Goal: Navigation & Orientation: Find specific page/section

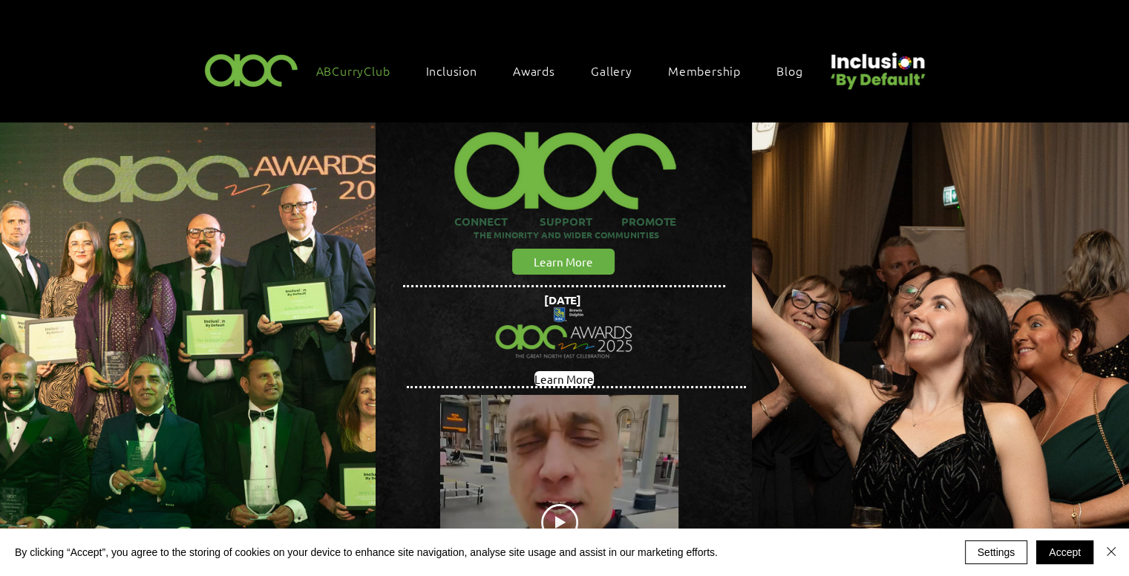
click at [335, 64] on span "ABCurryClub" at bounding box center [353, 70] width 74 height 16
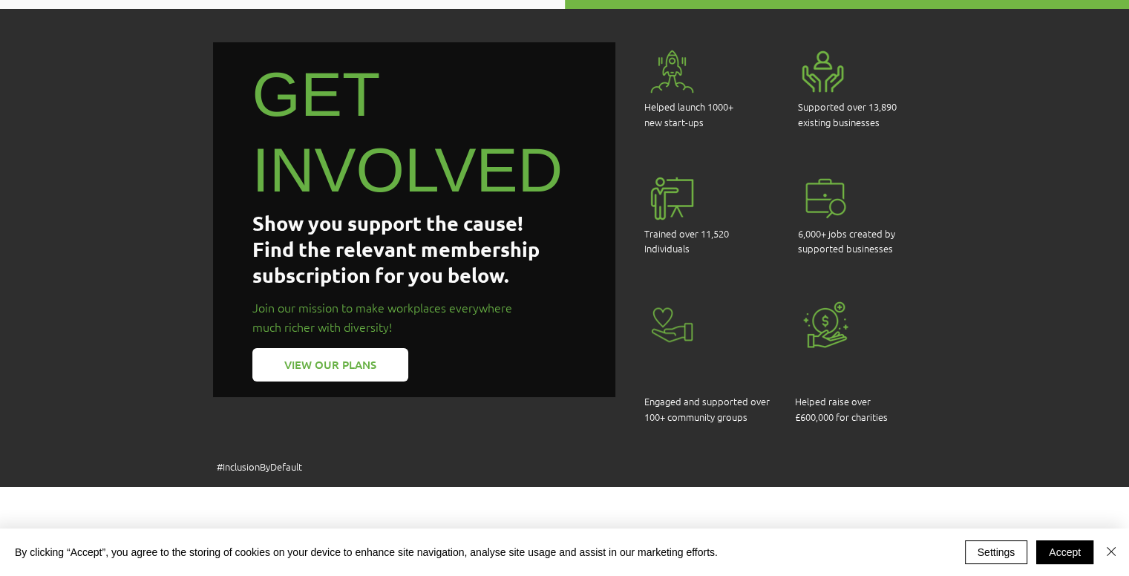
scroll to position [1113, 0]
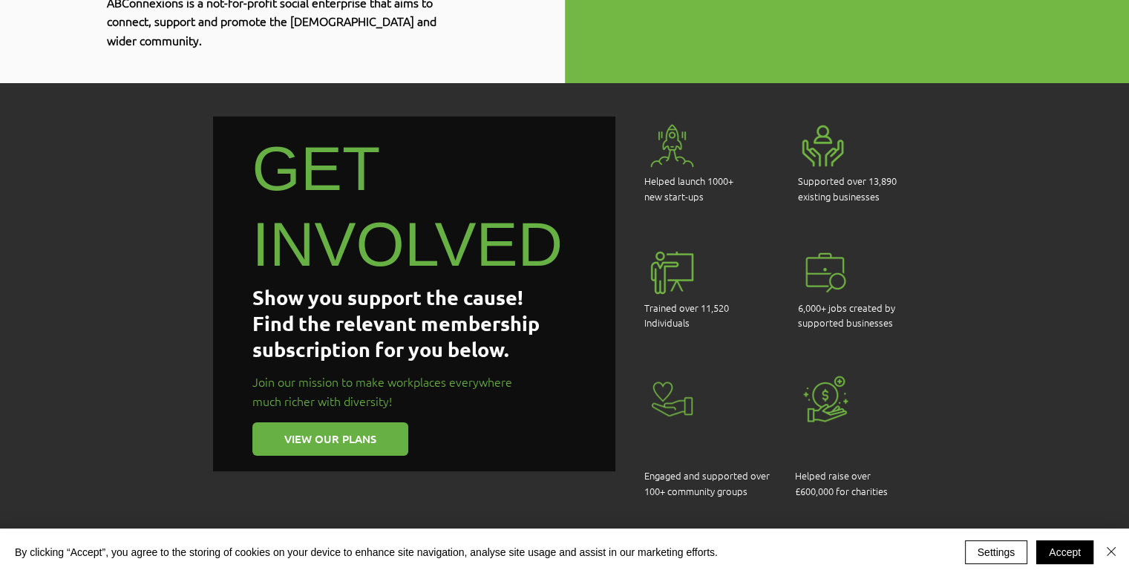
click at [366, 422] on link "VIEW OUR PLANS" at bounding box center [330, 438] width 156 height 33
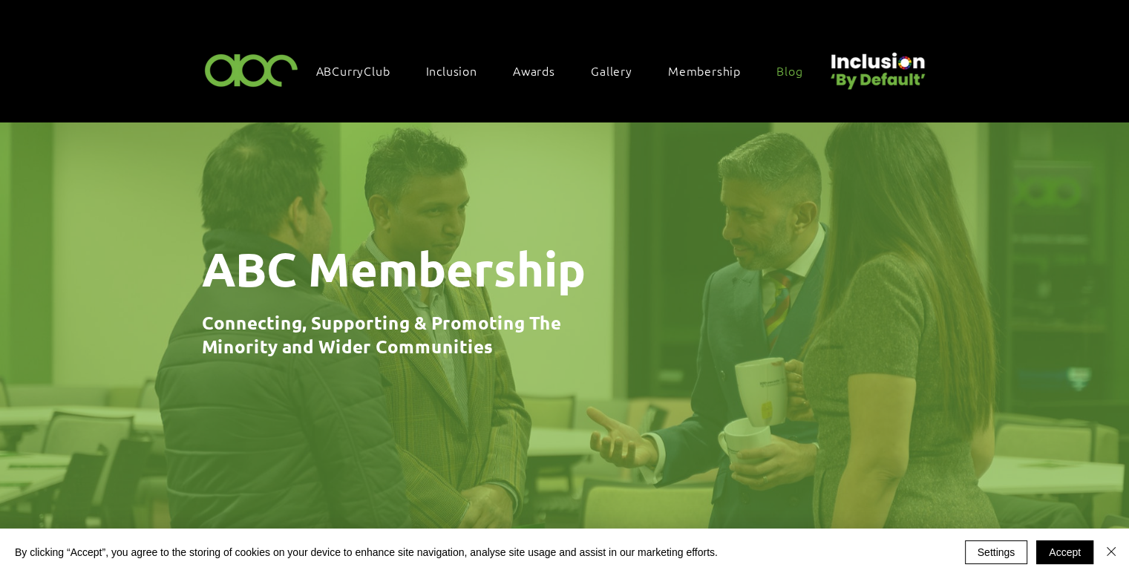
click at [790, 68] on span "Blog" at bounding box center [789, 70] width 26 height 16
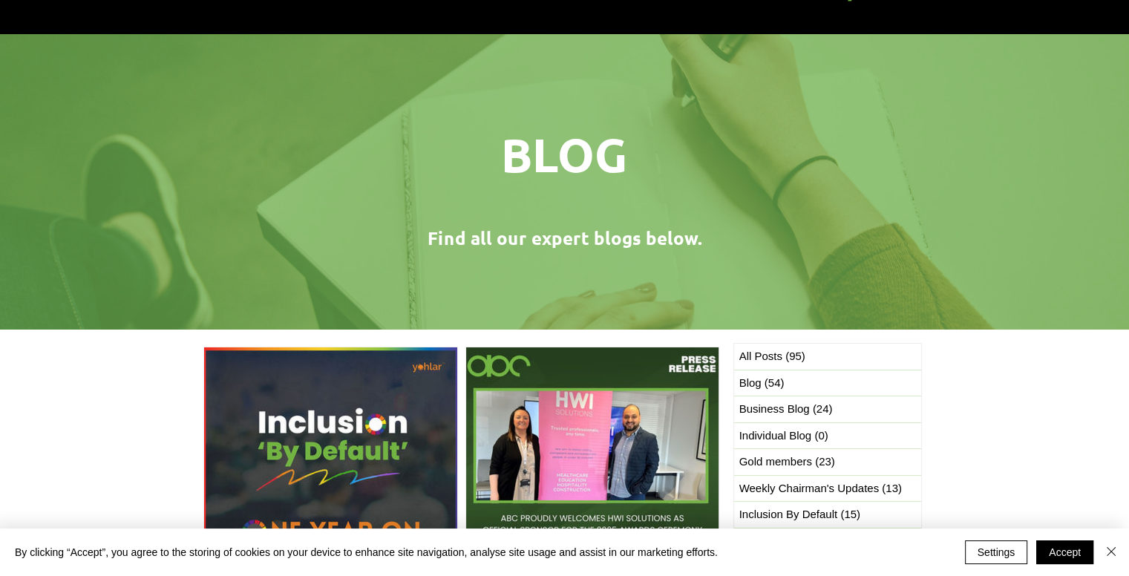
scroll to position [223, 0]
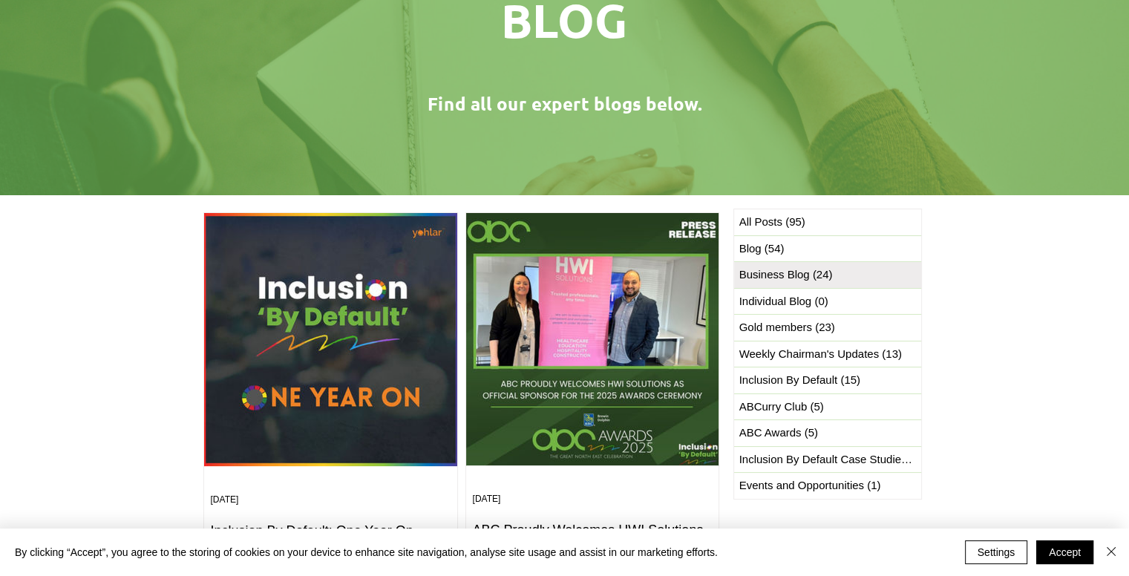
click at [781, 279] on span "Business Blog (24) 24 posts" at bounding box center [786, 274] width 94 height 17
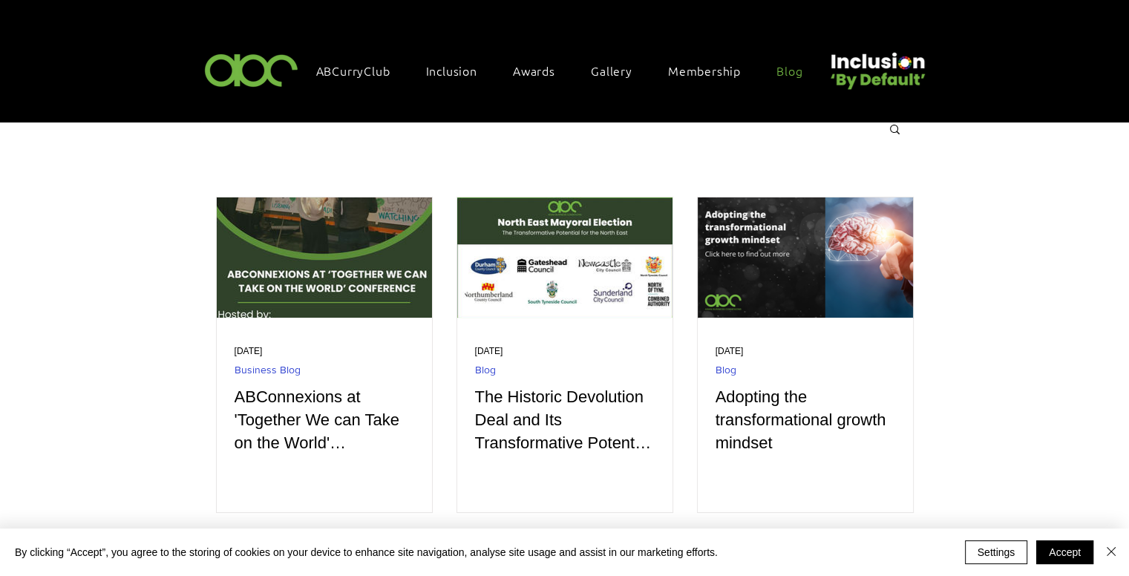
click at [784, 65] on span "Blog" at bounding box center [789, 70] width 26 height 16
